Goal: Transaction & Acquisition: Book appointment/travel/reservation

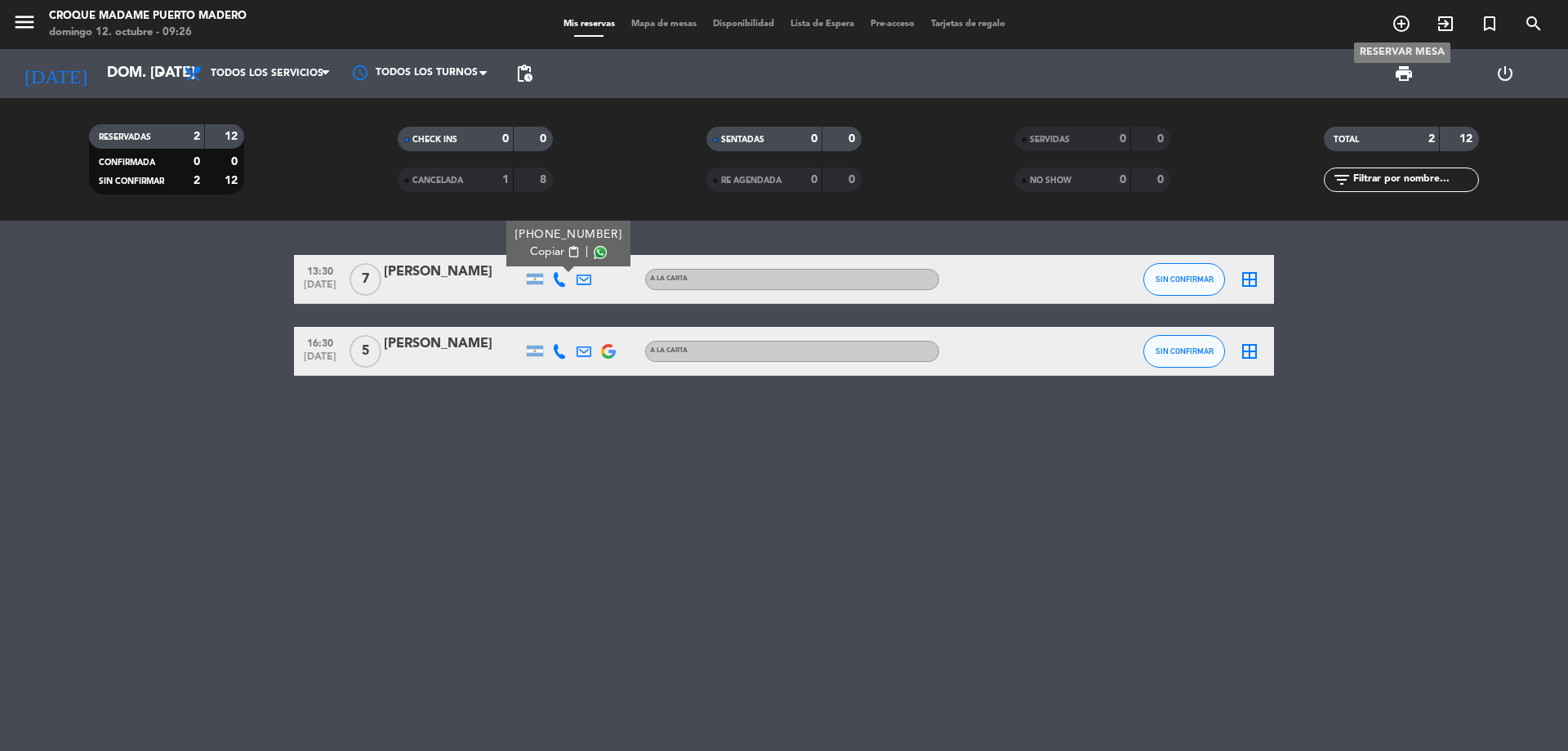
click at [1410, 25] on icon "add_circle_outline" at bounding box center [1400, 23] width 19 height 19
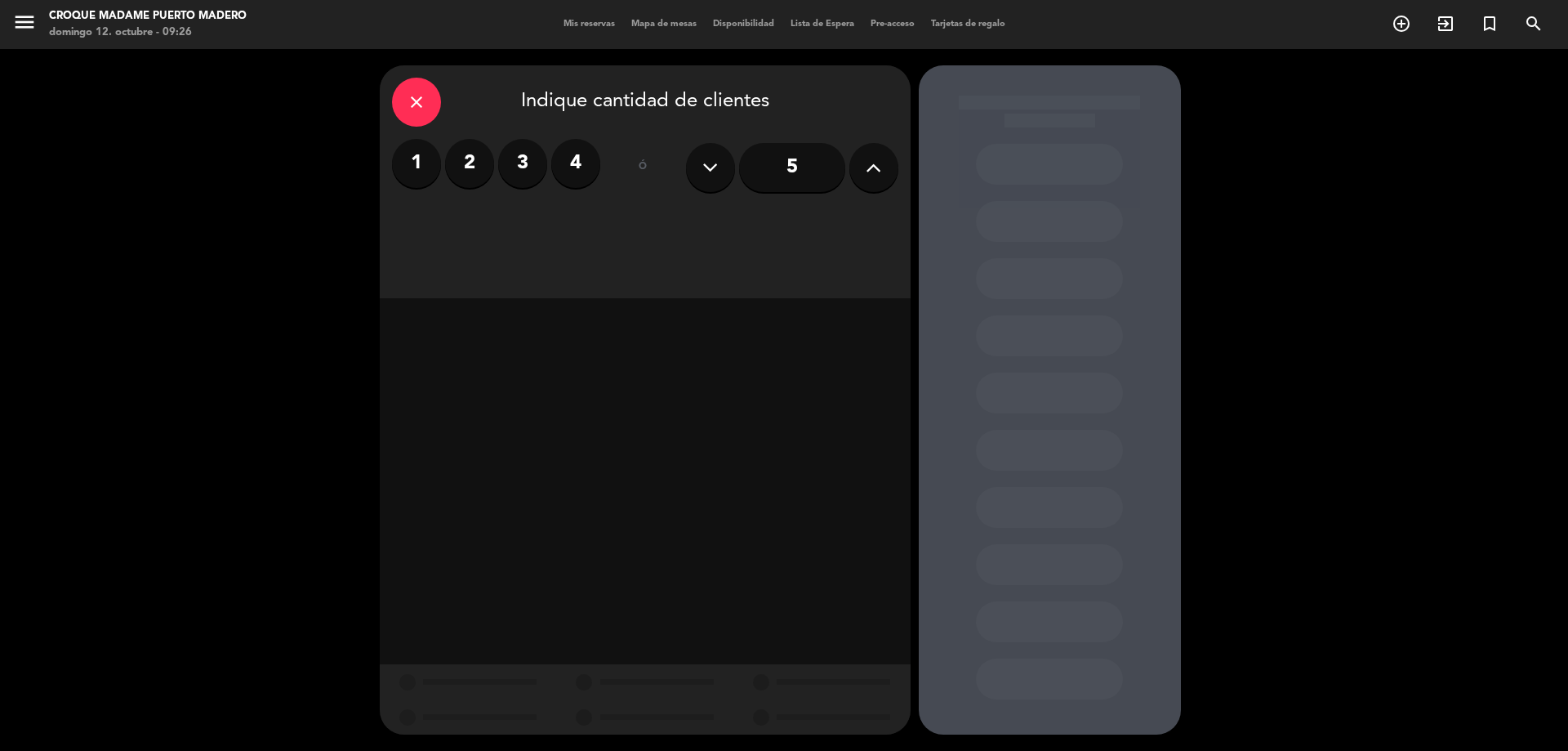
click at [873, 177] on icon at bounding box center [873, 168] width 16 height 24
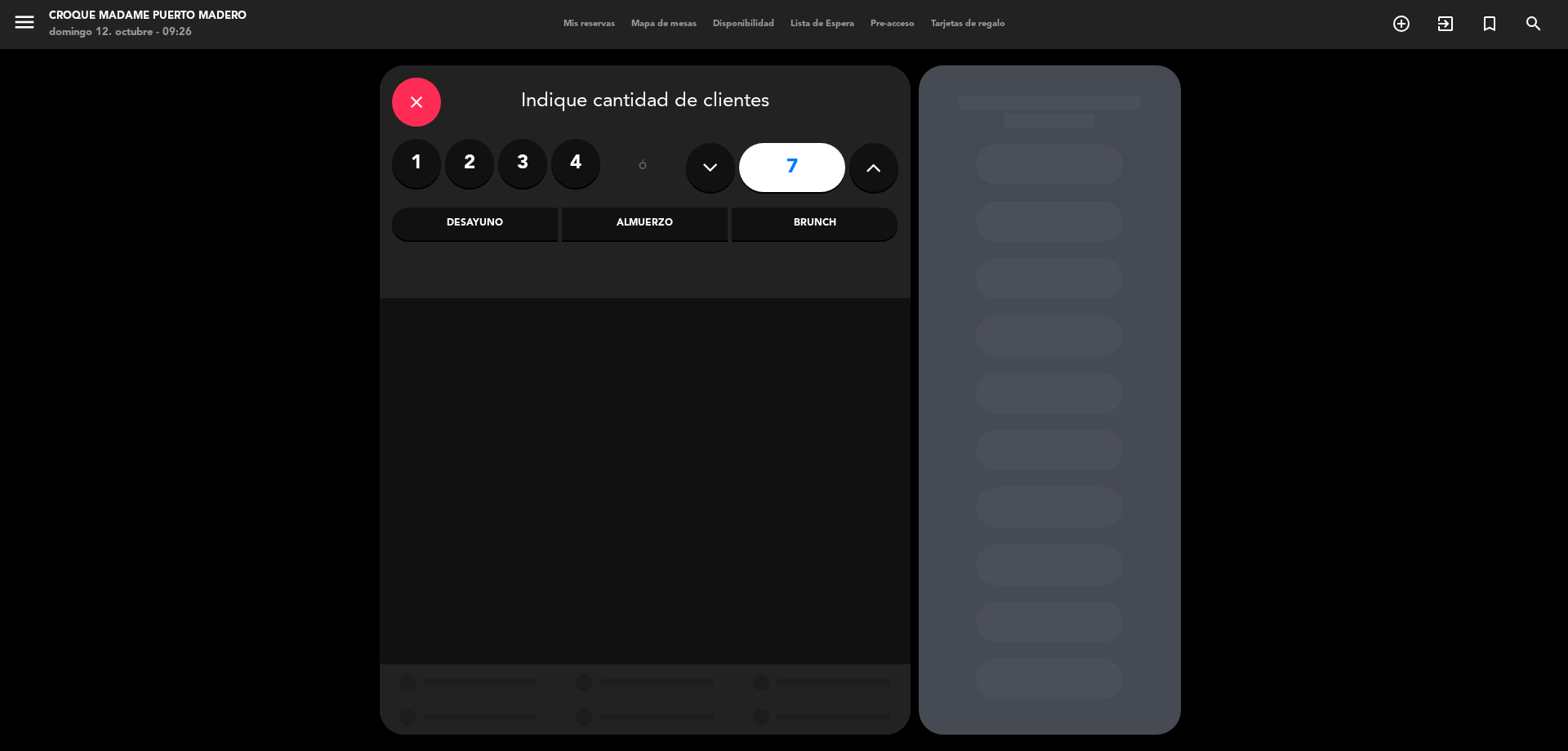
click at [873, 177] on icon at bounding box center [873, 168] width 16 height 24
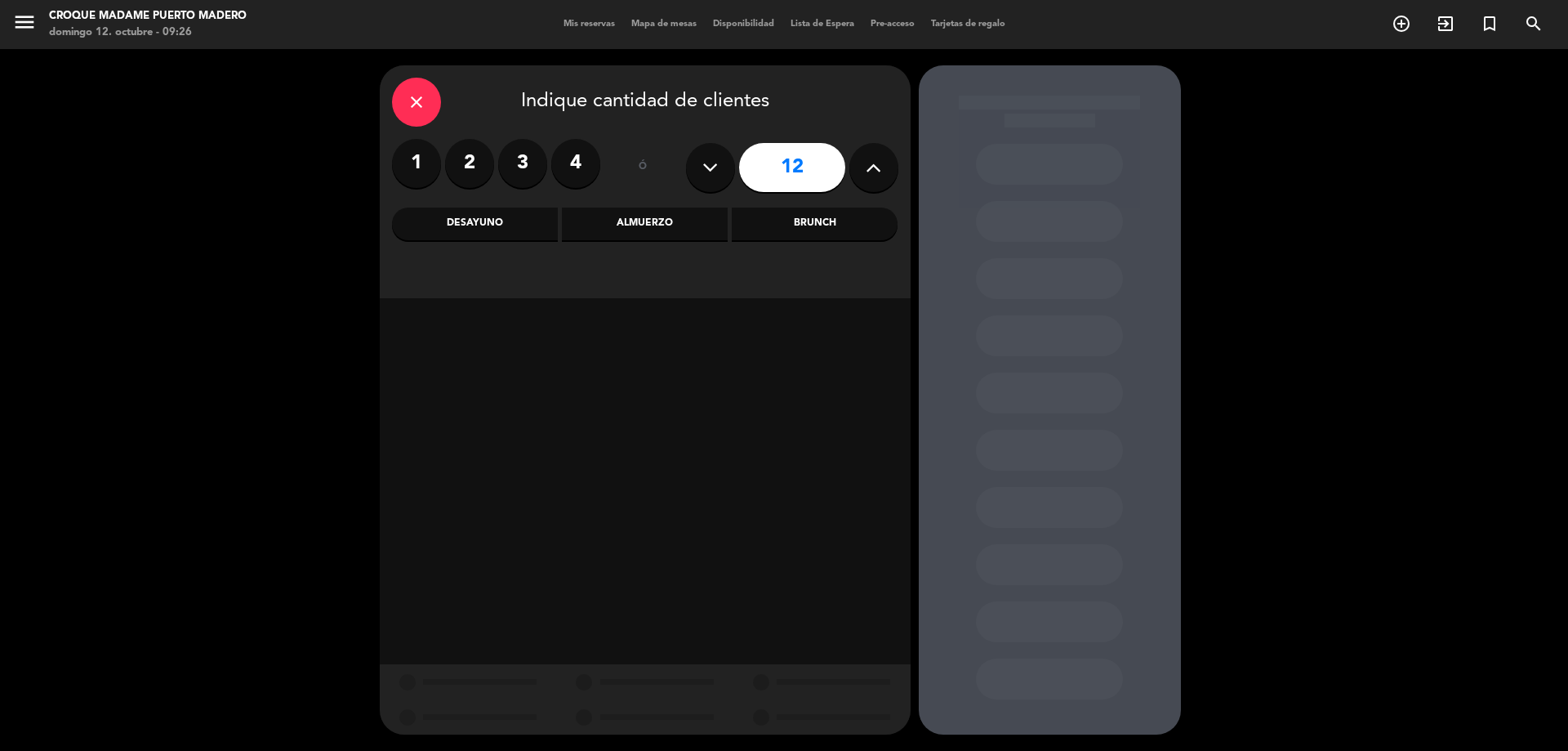
click at [873, 177] on icon at bounding box center [873, 168] width 16 height 24
click at [872, 177] on icon at bounding box center [873, 168] width 16 height 24
click at [710, 167] on icon at bounding box center [710, 168] width 16 height 24
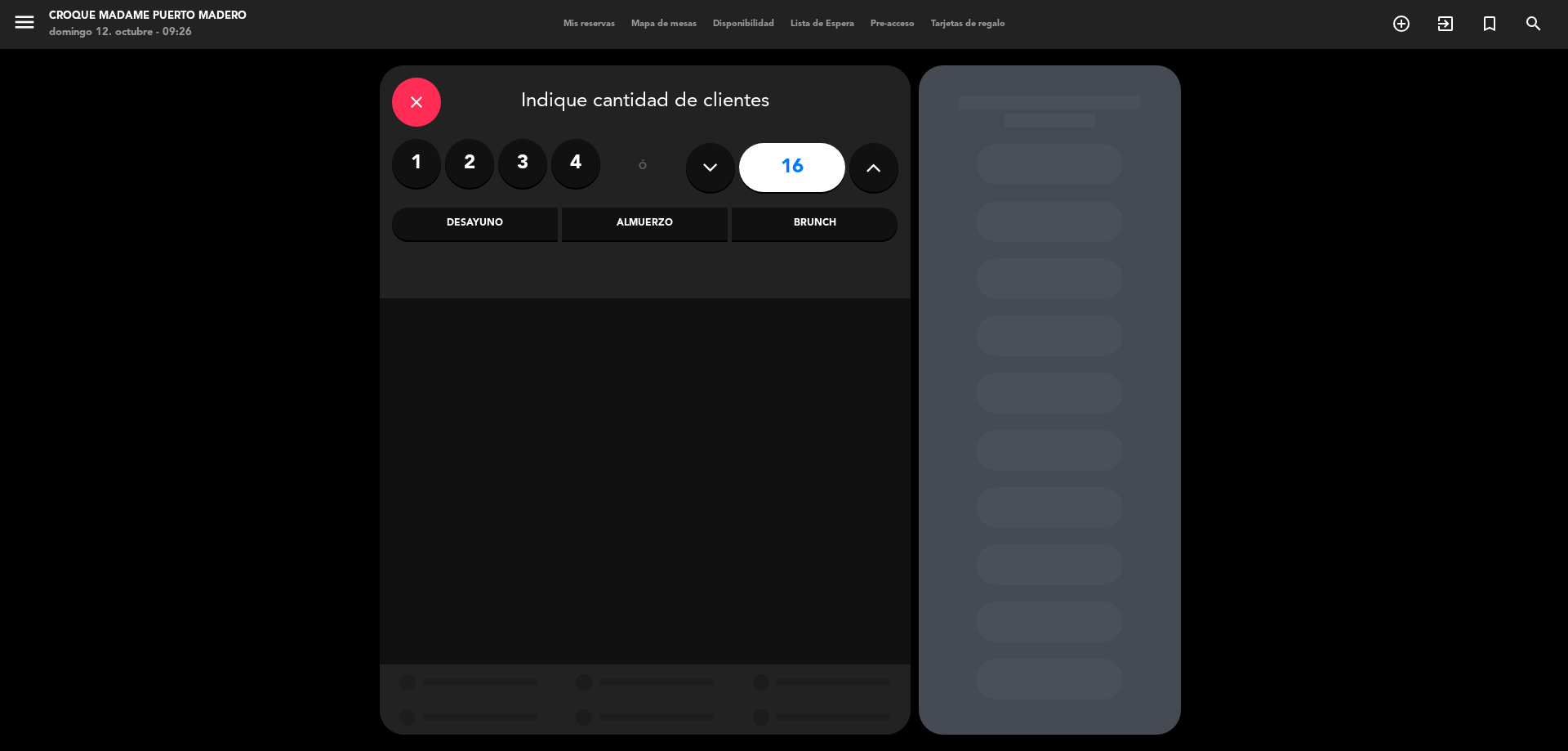
type input "15"
click at [655, 217] on div "Almuerzo" at bounding box center [644, 223] width 166 height 32
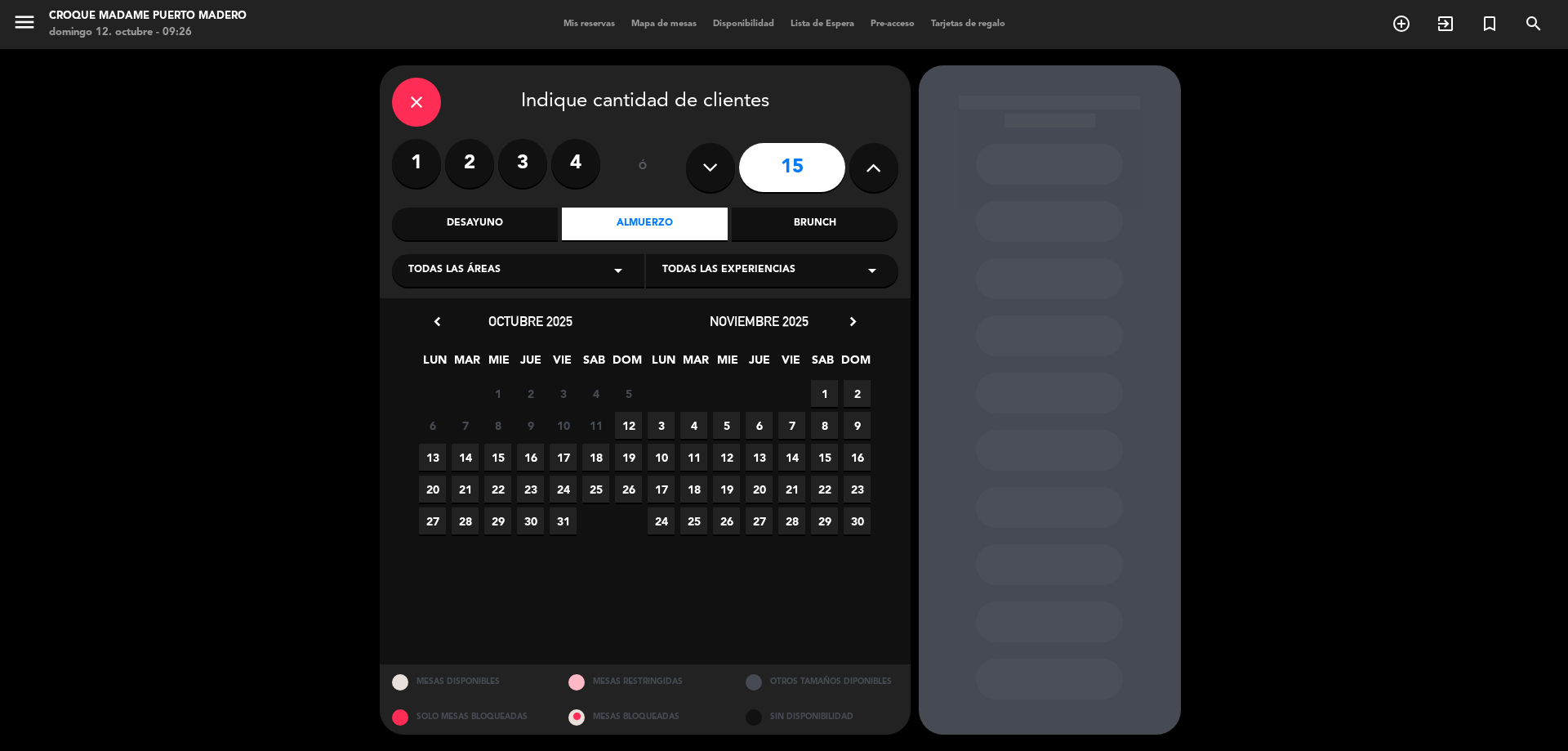
click at [628, 457] on span "19" at bounding box center [628, 457] width 27 height 27
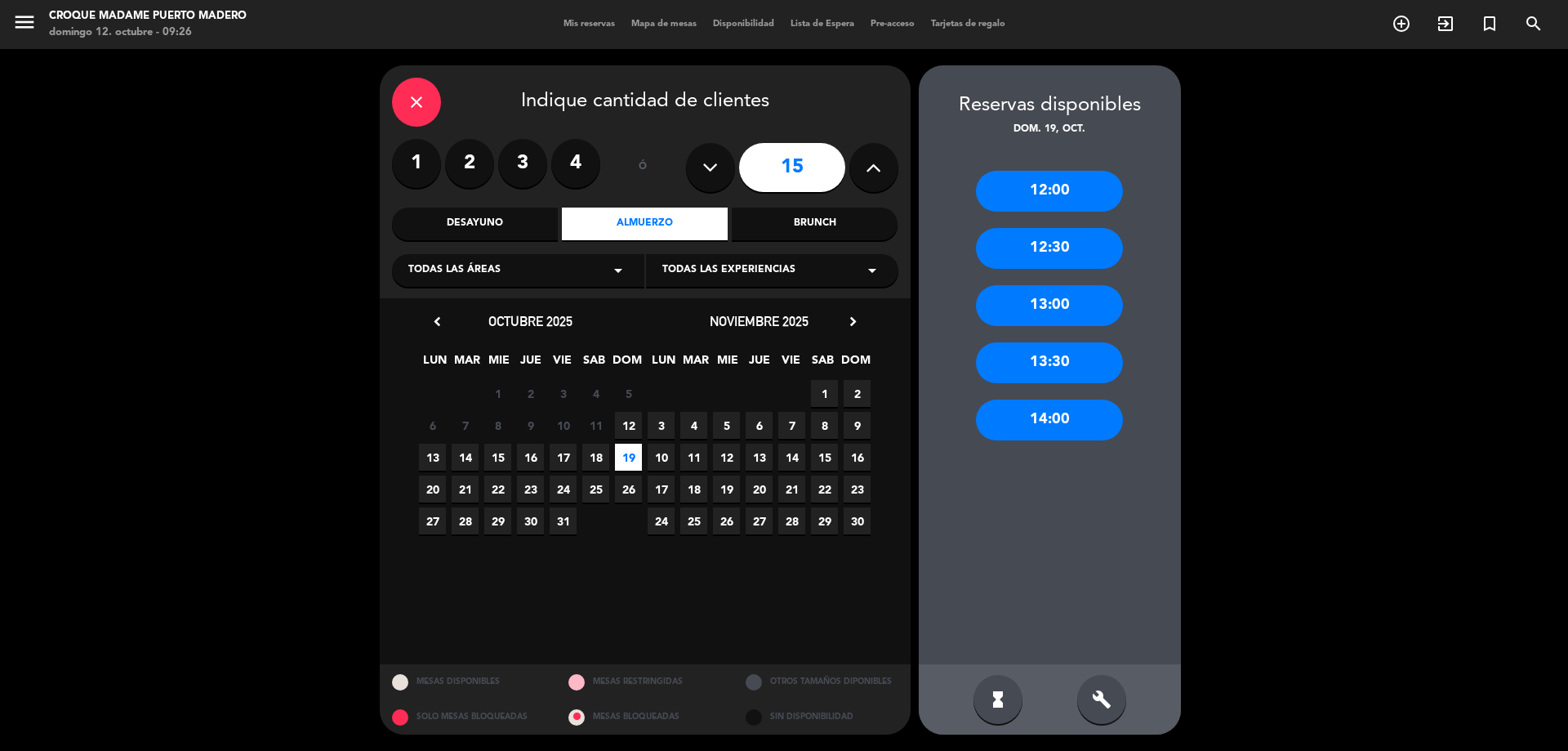
click at [1067, 311] on div "13:00" at bounding box center [1049, 306] width 147 height 41
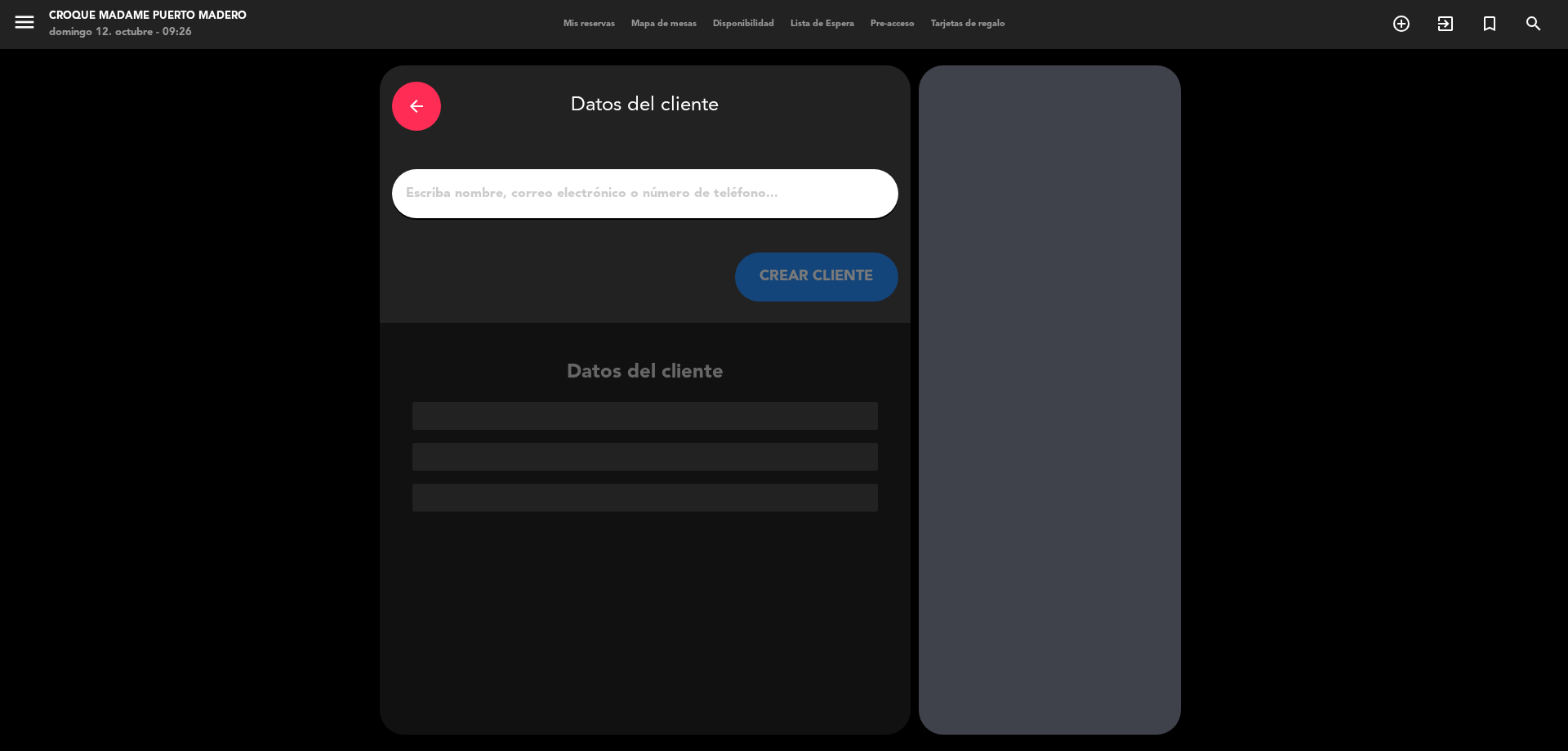
click at [643, 194] on input "1" at bounding box center [645, 194] width 482 height 23
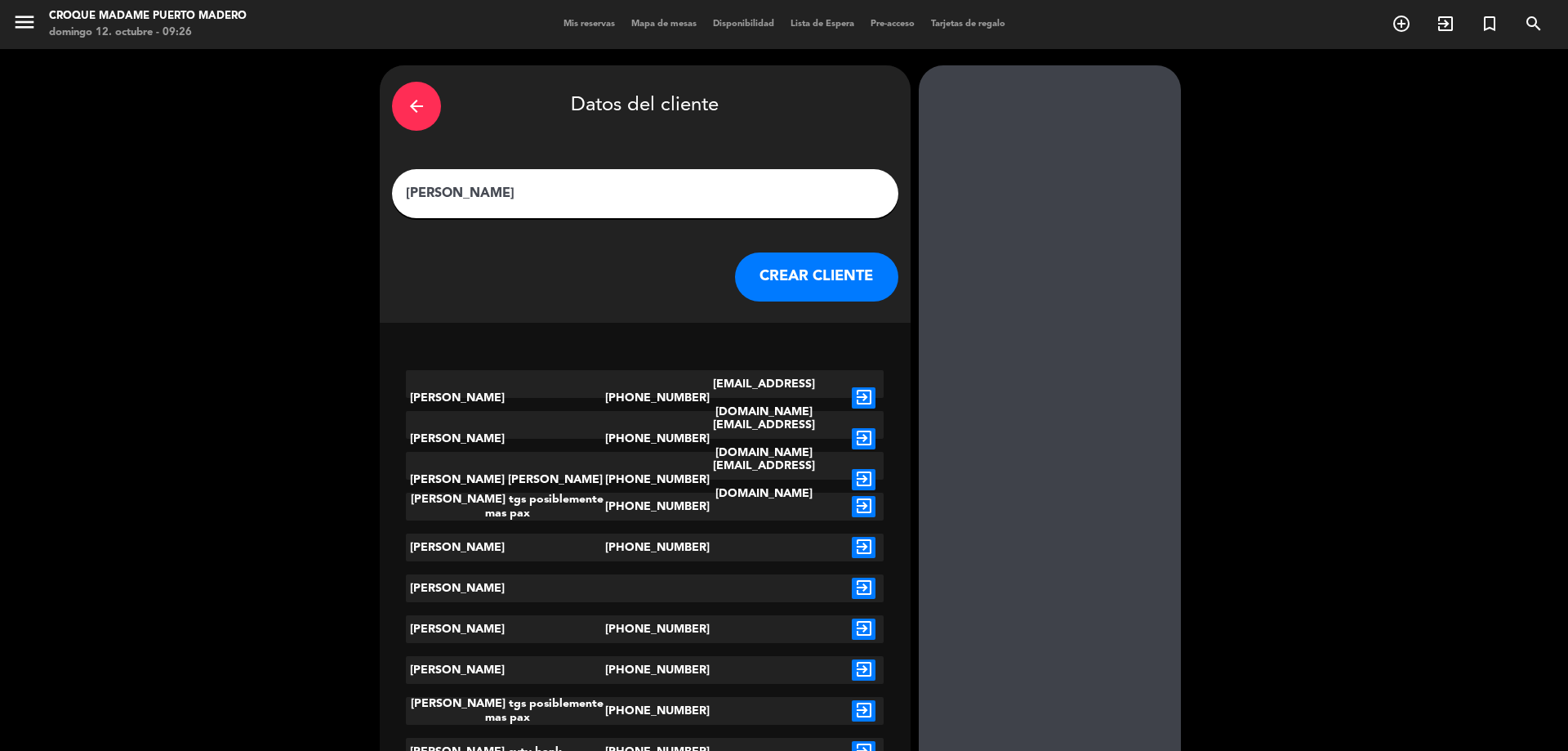
type input "[PERSON_NAME]"
click at [784, 274] on button "CREAR CLIENTE" at bounding box center [816, 277] width 163 height 49
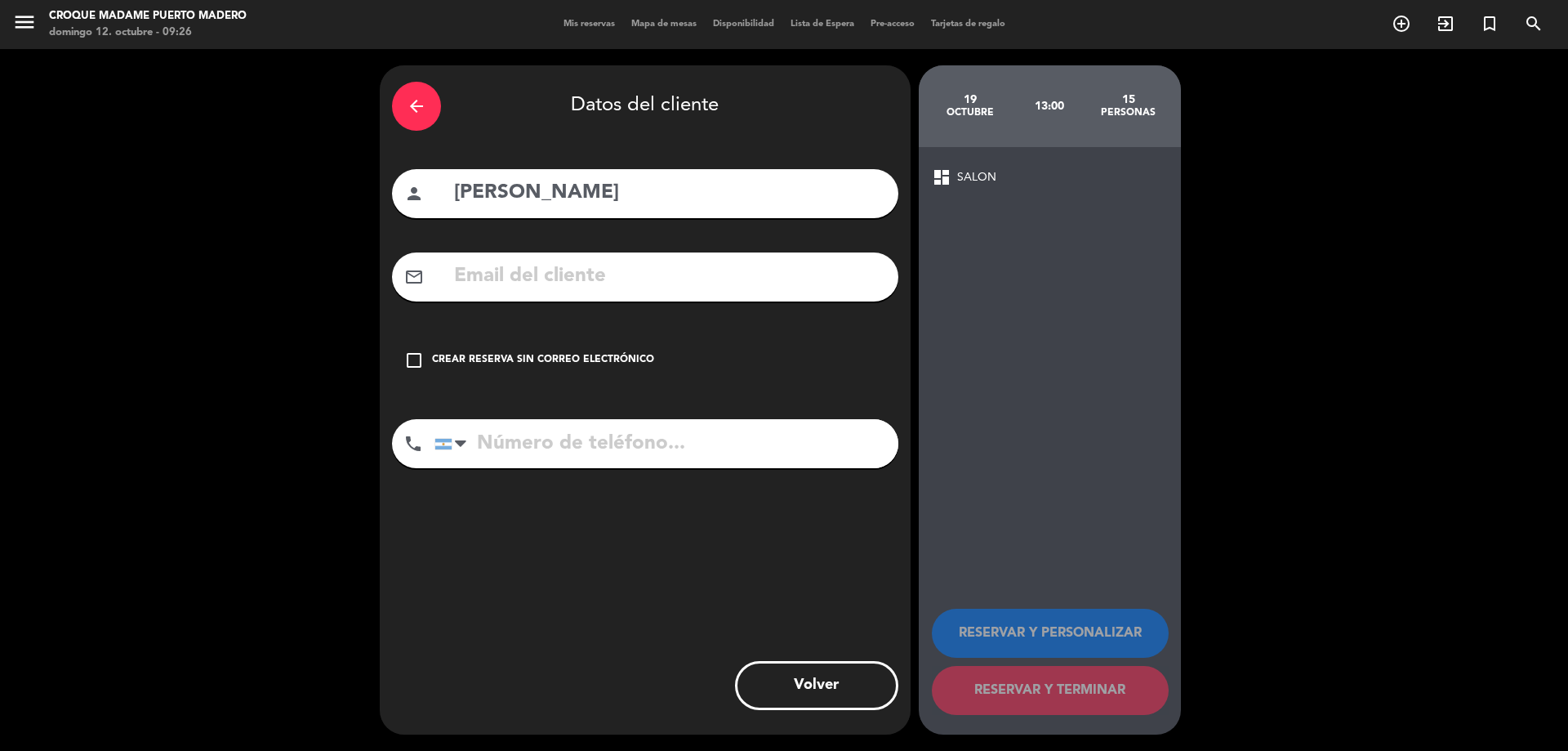
click at [417, 363] on icon "check_box_outline_blank" at bounding box center [414, 360] width 19 height 19
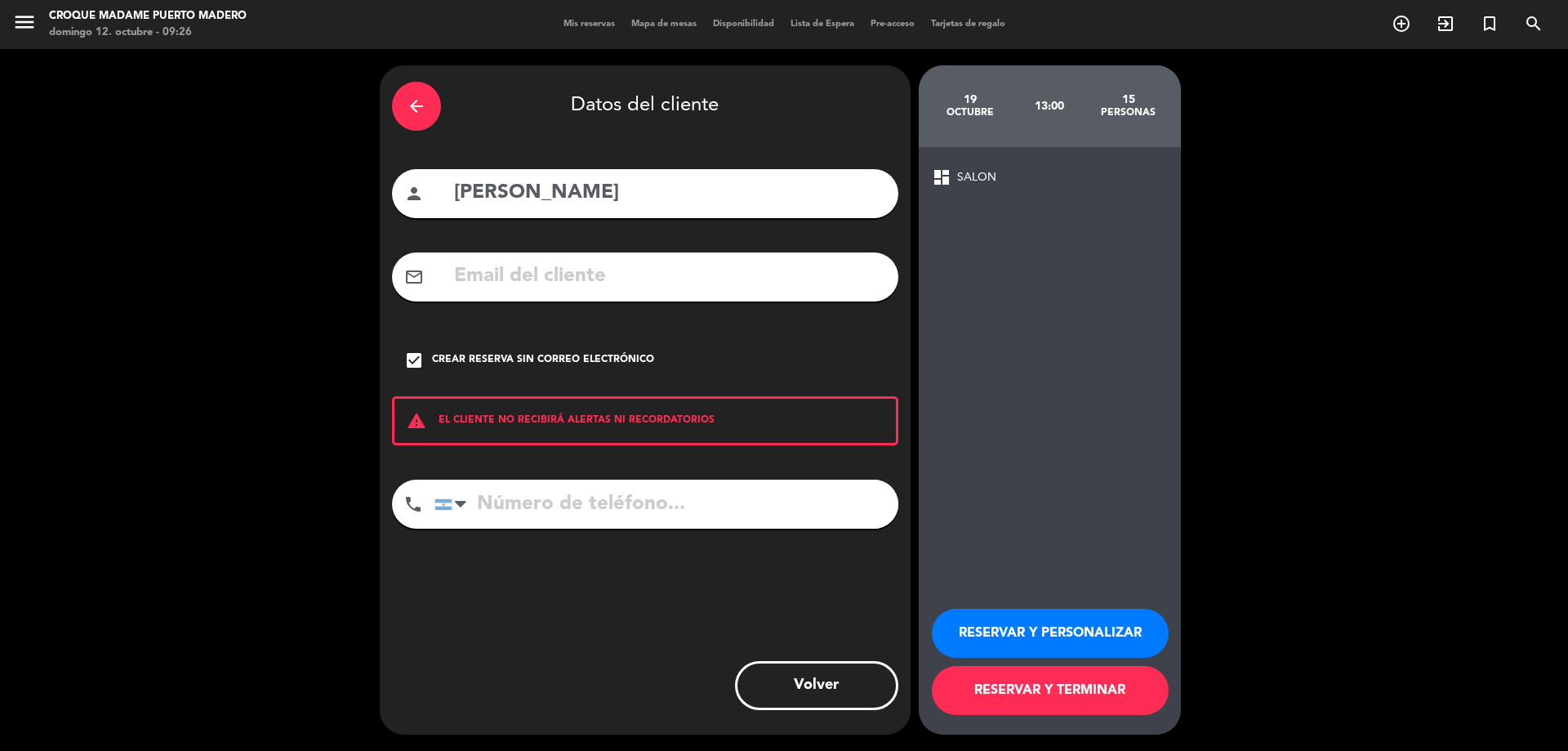
click at [544, 496] on input "tel" at bounding box center [666, 504] width 464 height 49
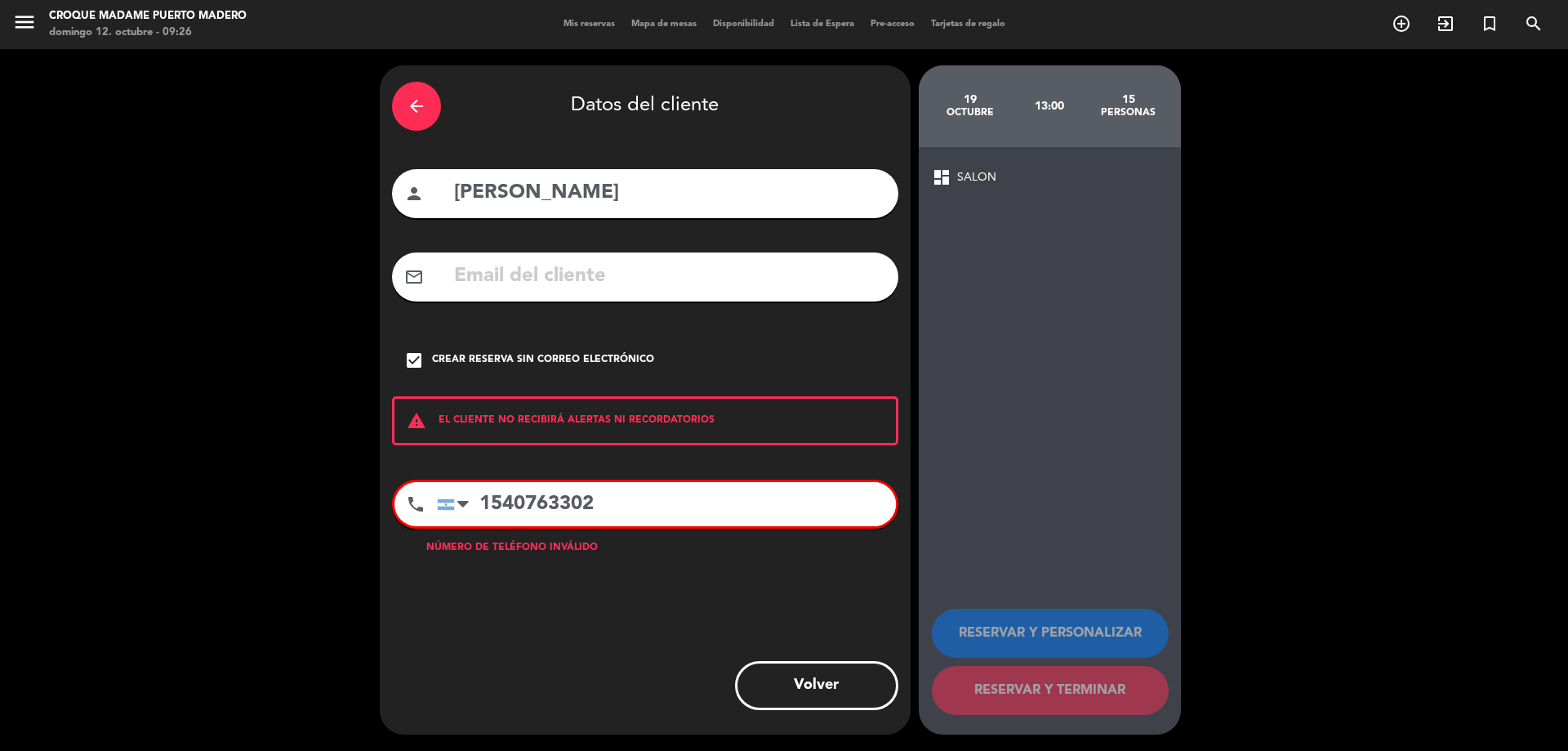
click at [480, 499] on input "1540763302" at bounding box center [666, 505] width 459 height 44
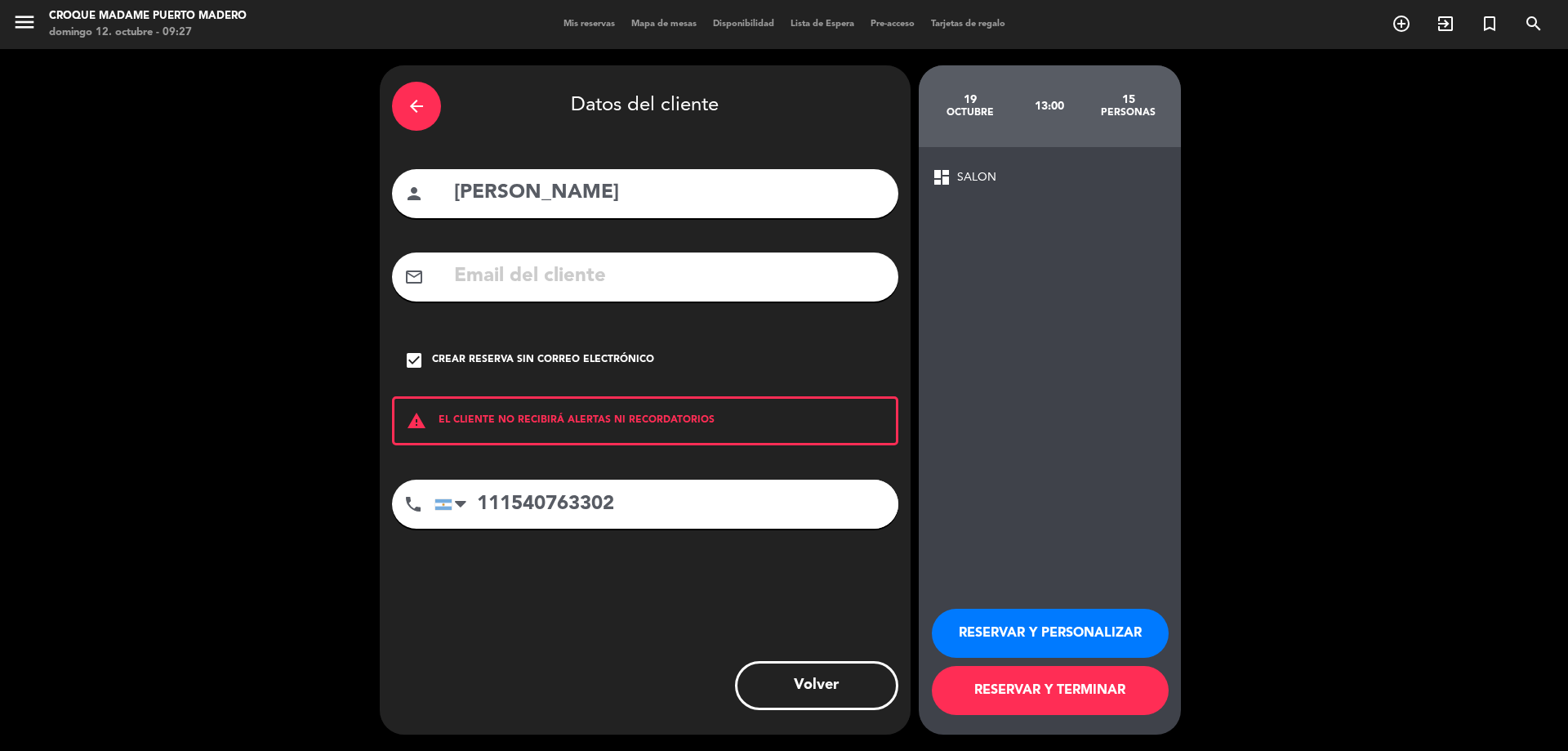
type input "111540763302"
click at [1111, 694] on button "RESERVAR Y TERMINAR" at bounding box center [1051, 690] width 237 height 49
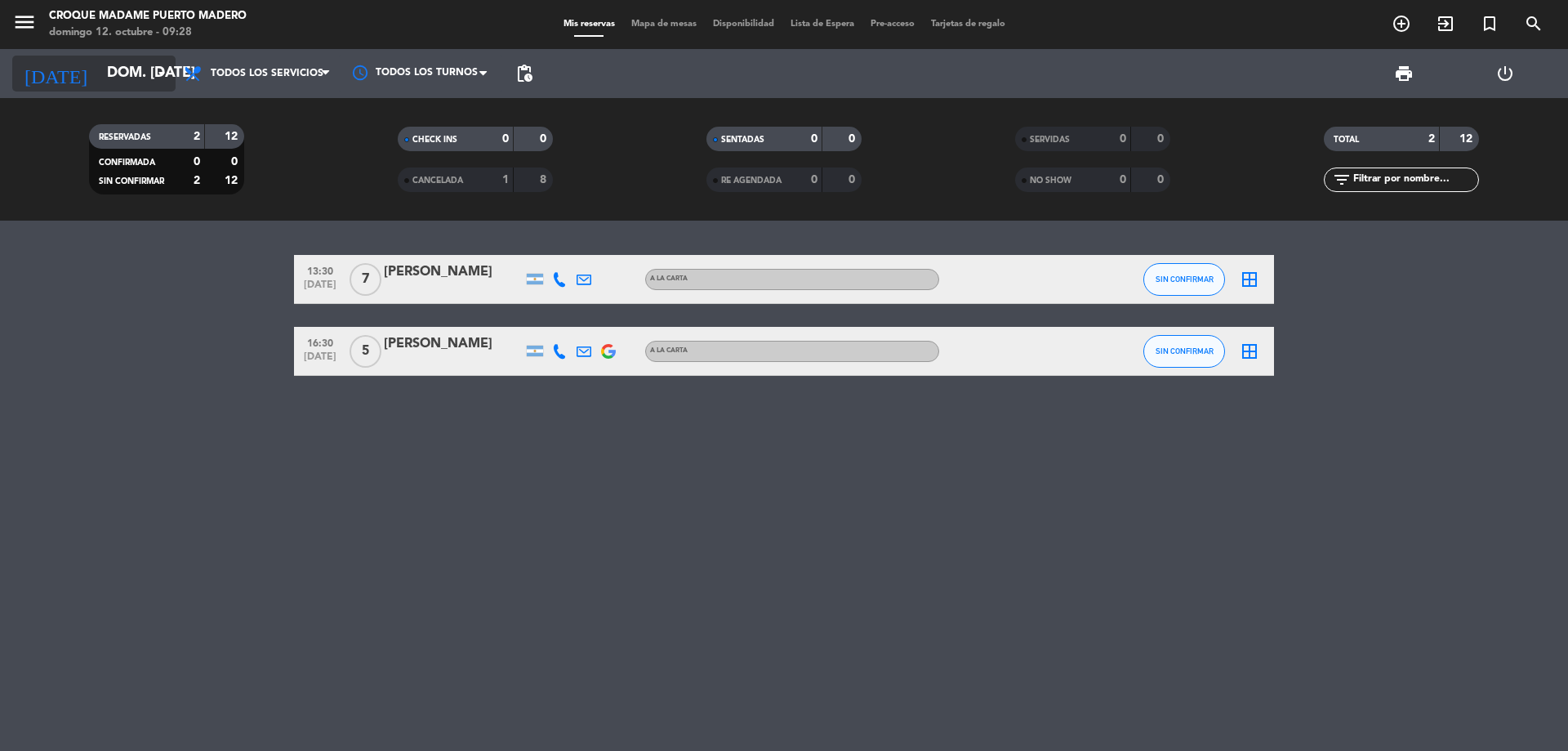
click at [174, 74] on input "dom. [DATE]" at bounding box center [193, 73] width 190 height 32
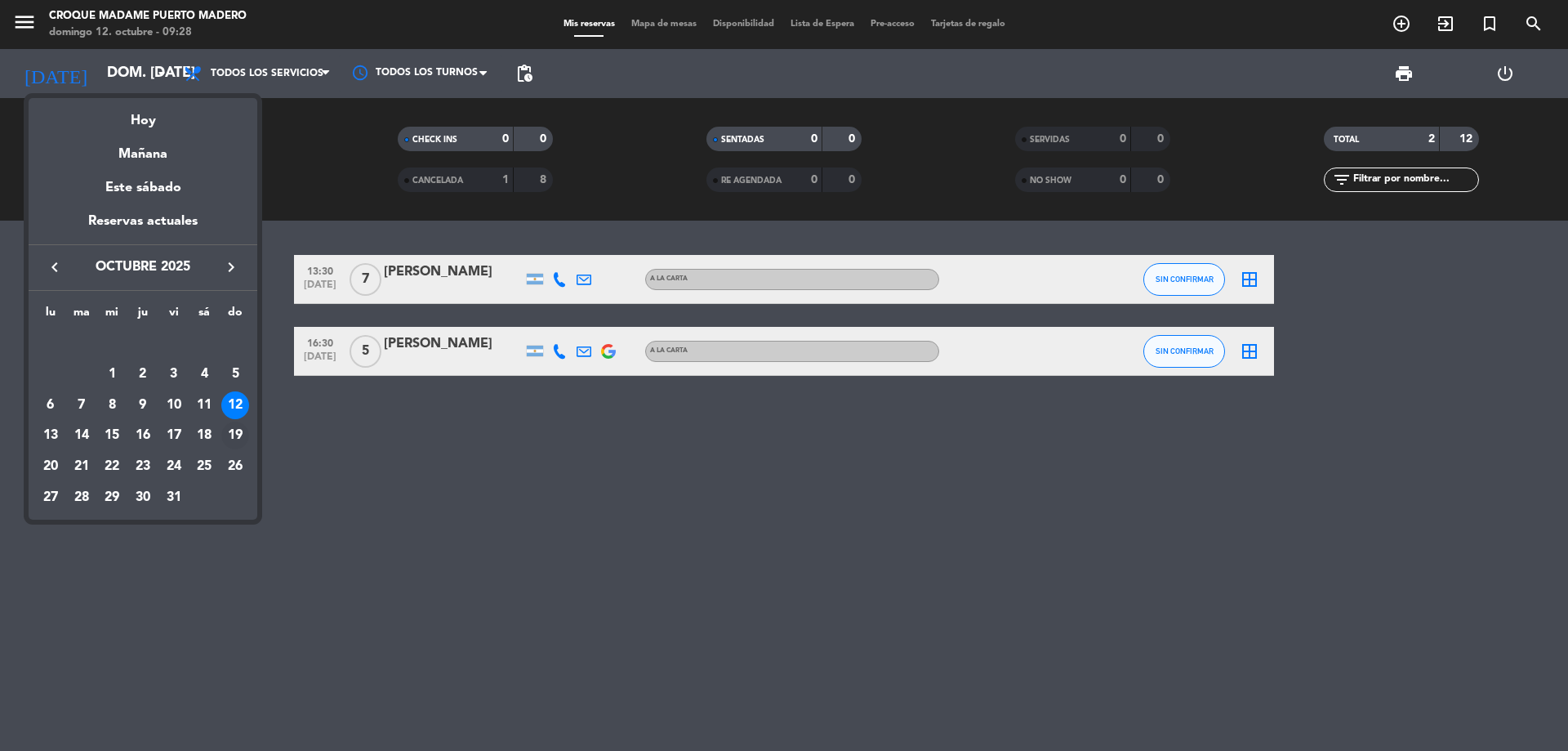
click at [226, 434] on div "19" at bounding box center [235, 435] width 28 height 28
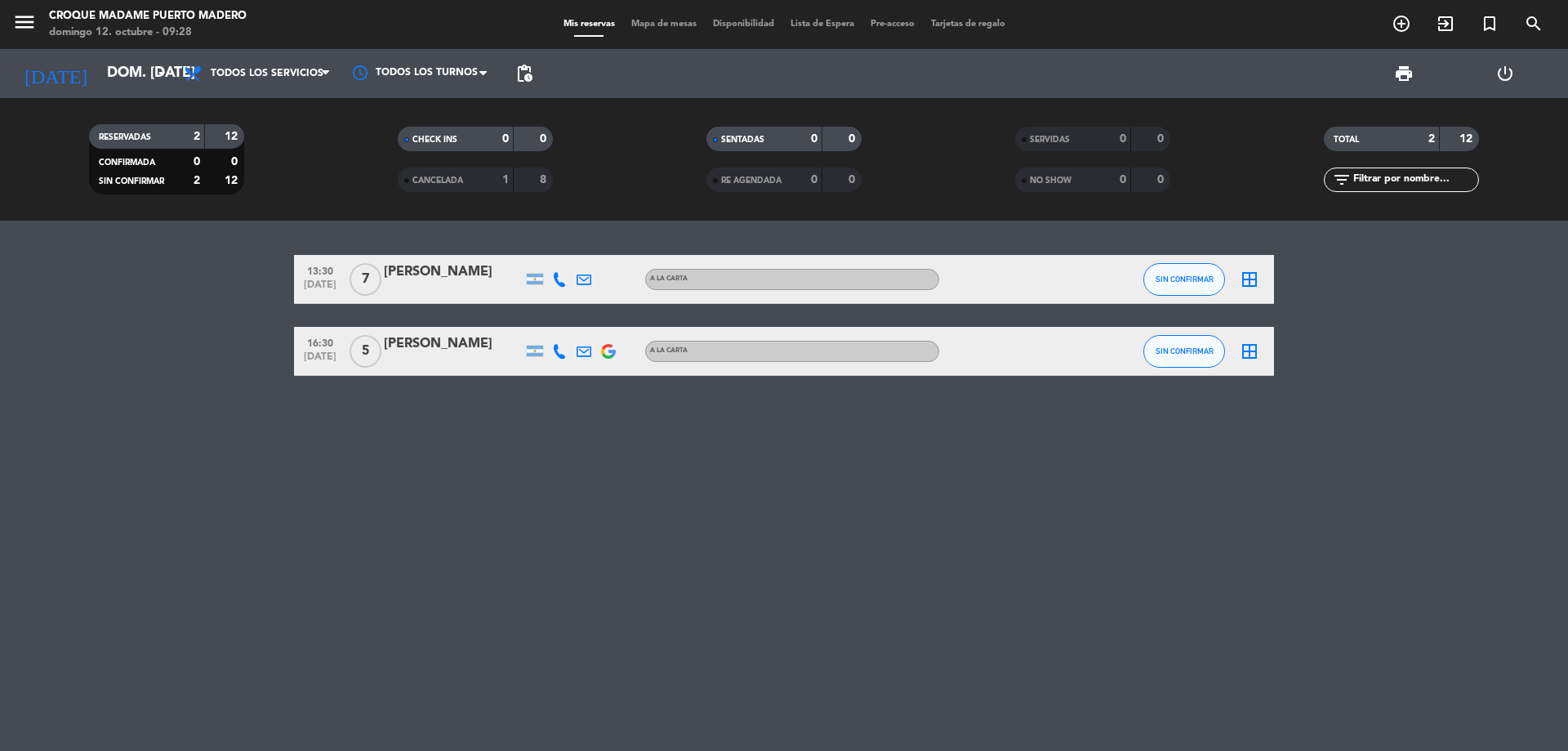
type input "dom. [DATE]"
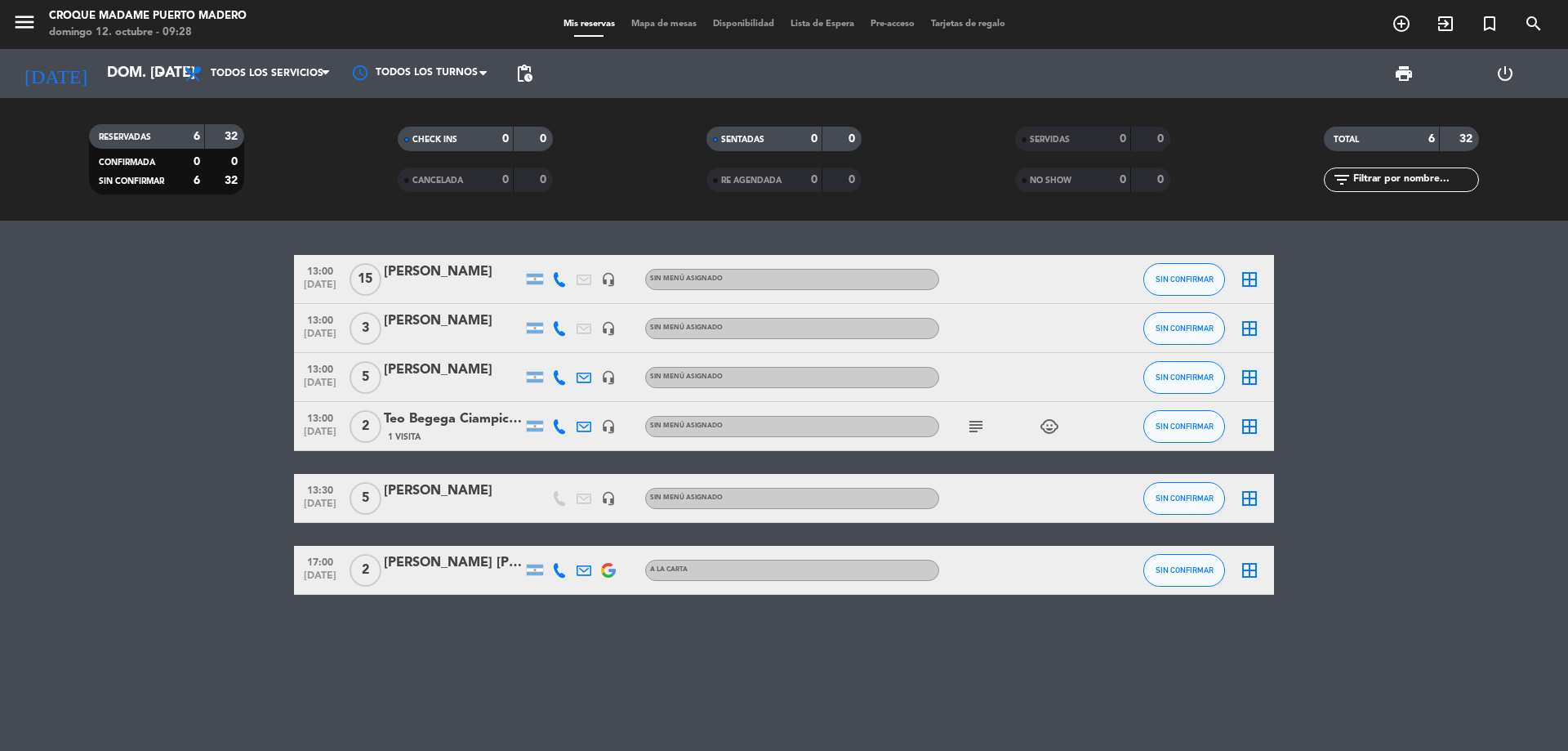
click at [451, 494] on div "[PERSON_NAME]" at bounding box center [454, 491] width 139 height 21
